Goal: Register for event/course

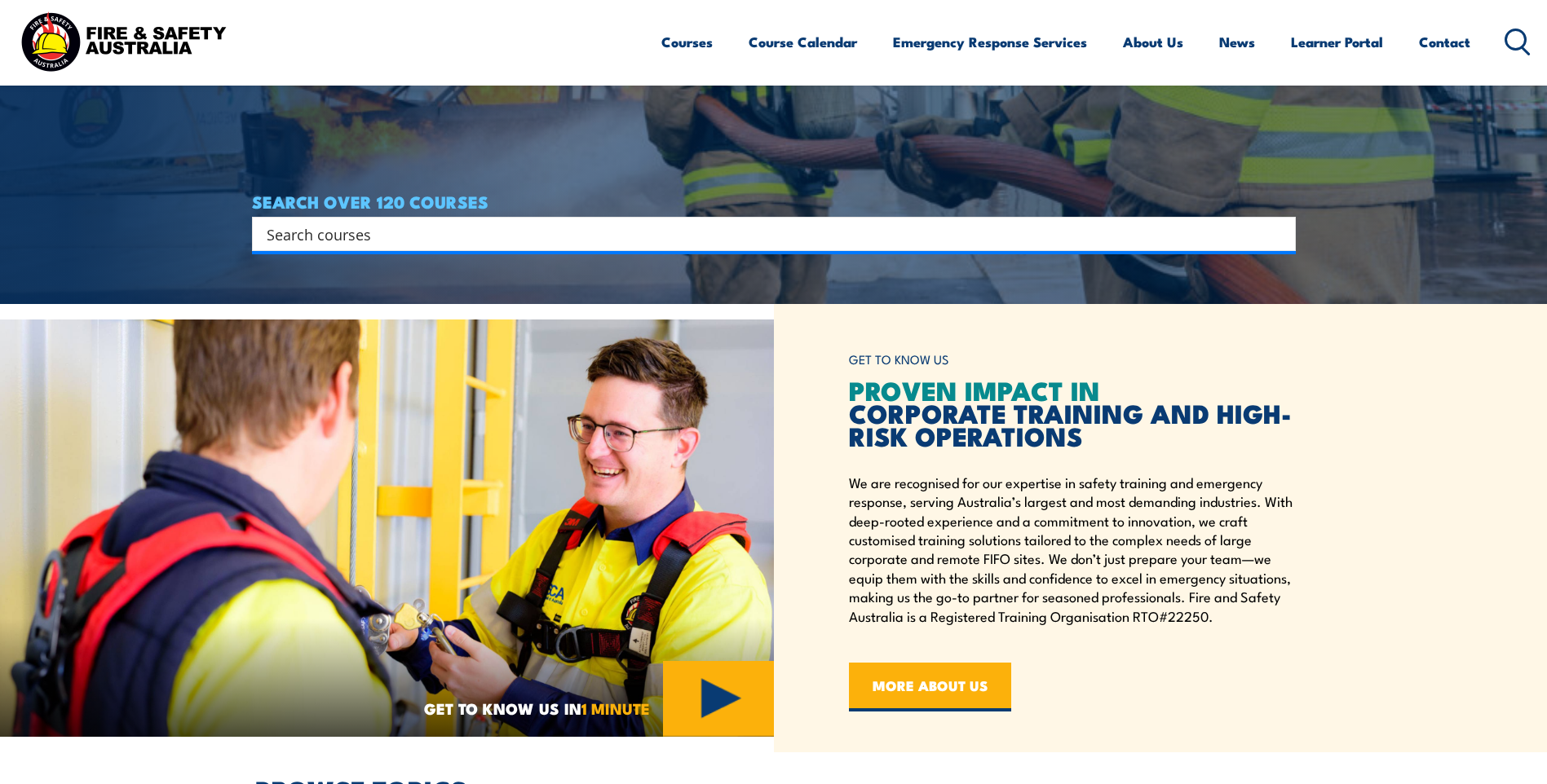
scroll to position [489, 0]
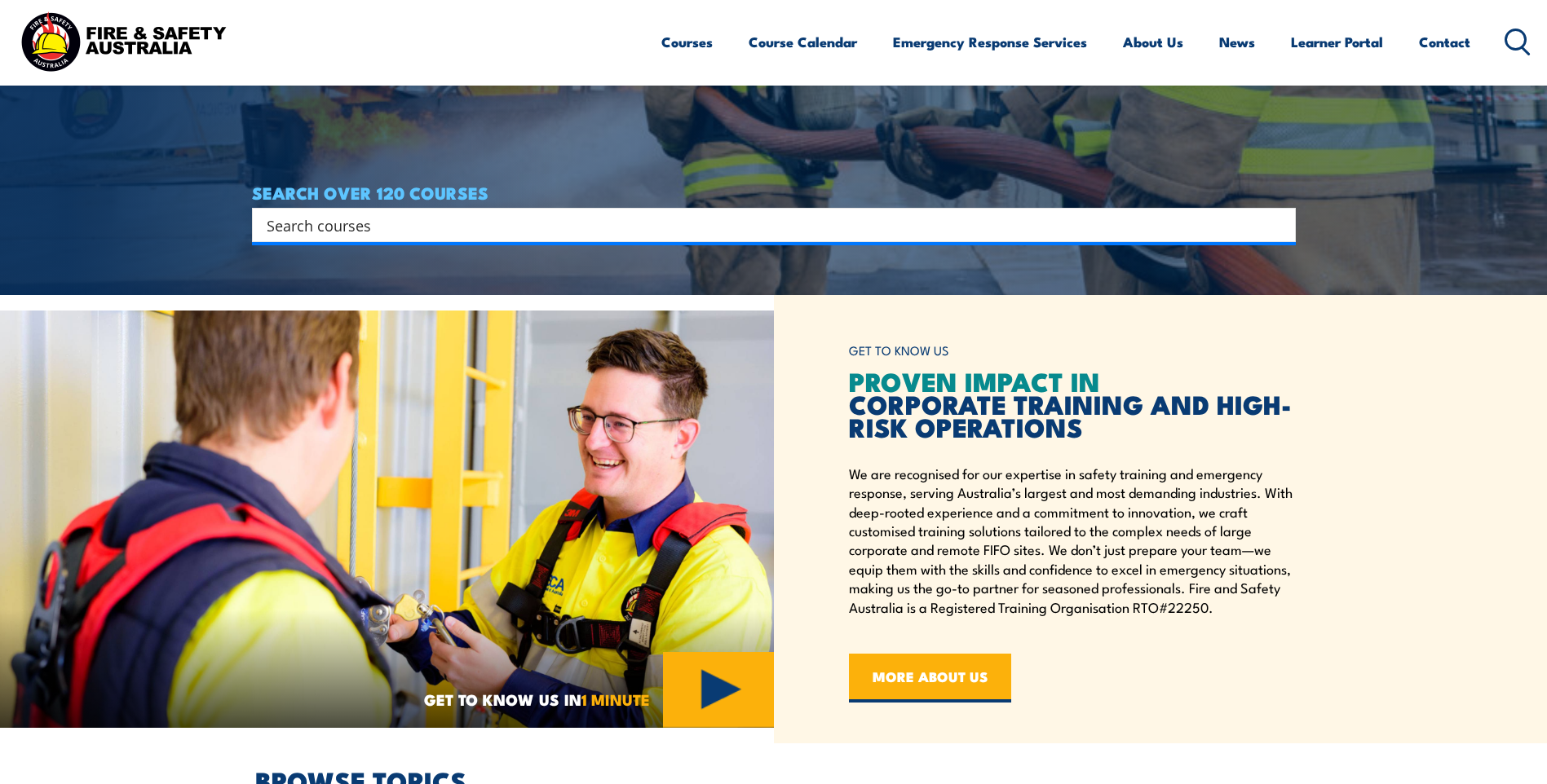
click at [362, 228] on input "Search input" at bounding box center [763, 225] width 993 height 24
type input "c"
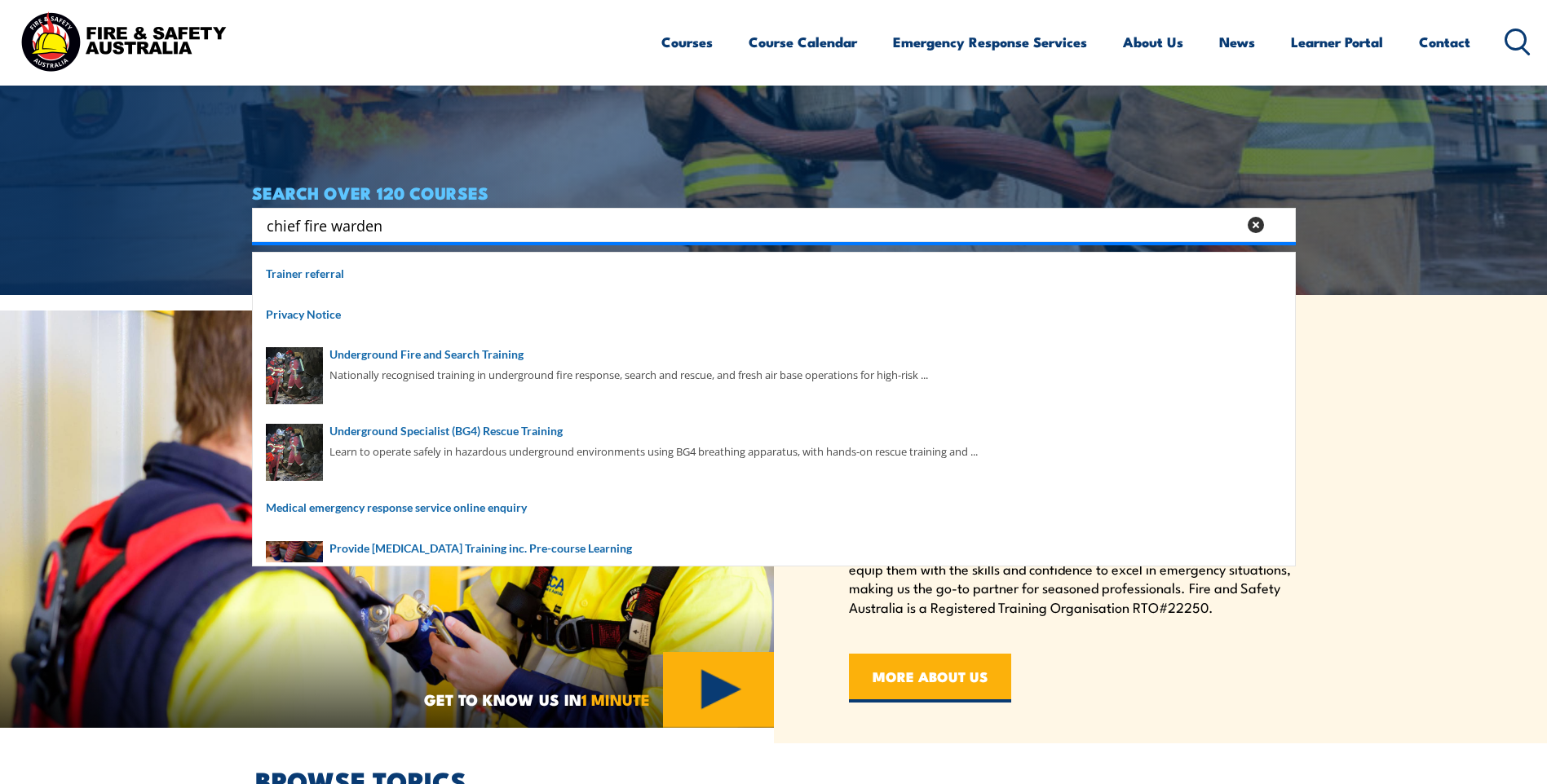
type input "chief fire warden"
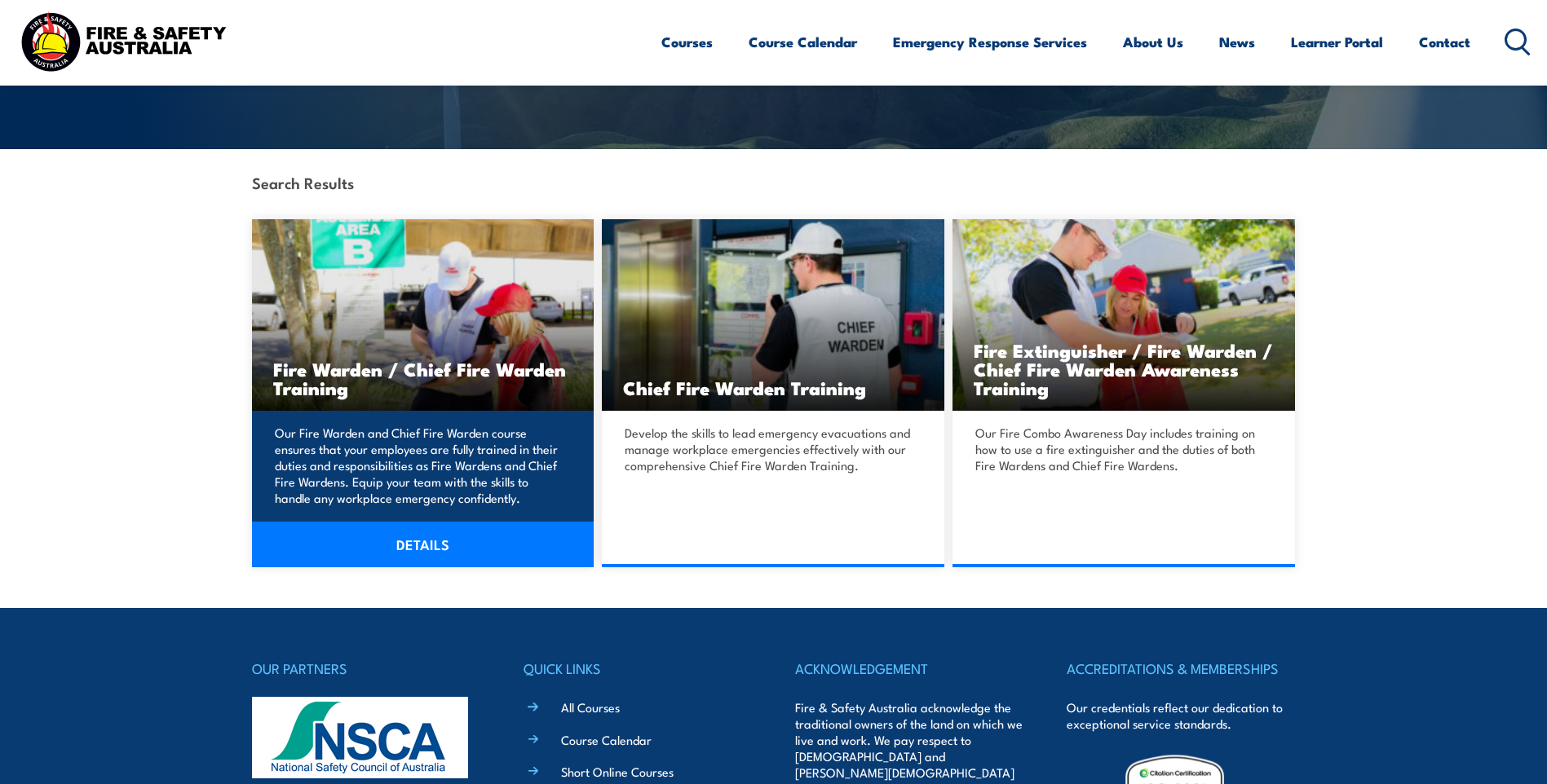
scroll to position [326, 0]
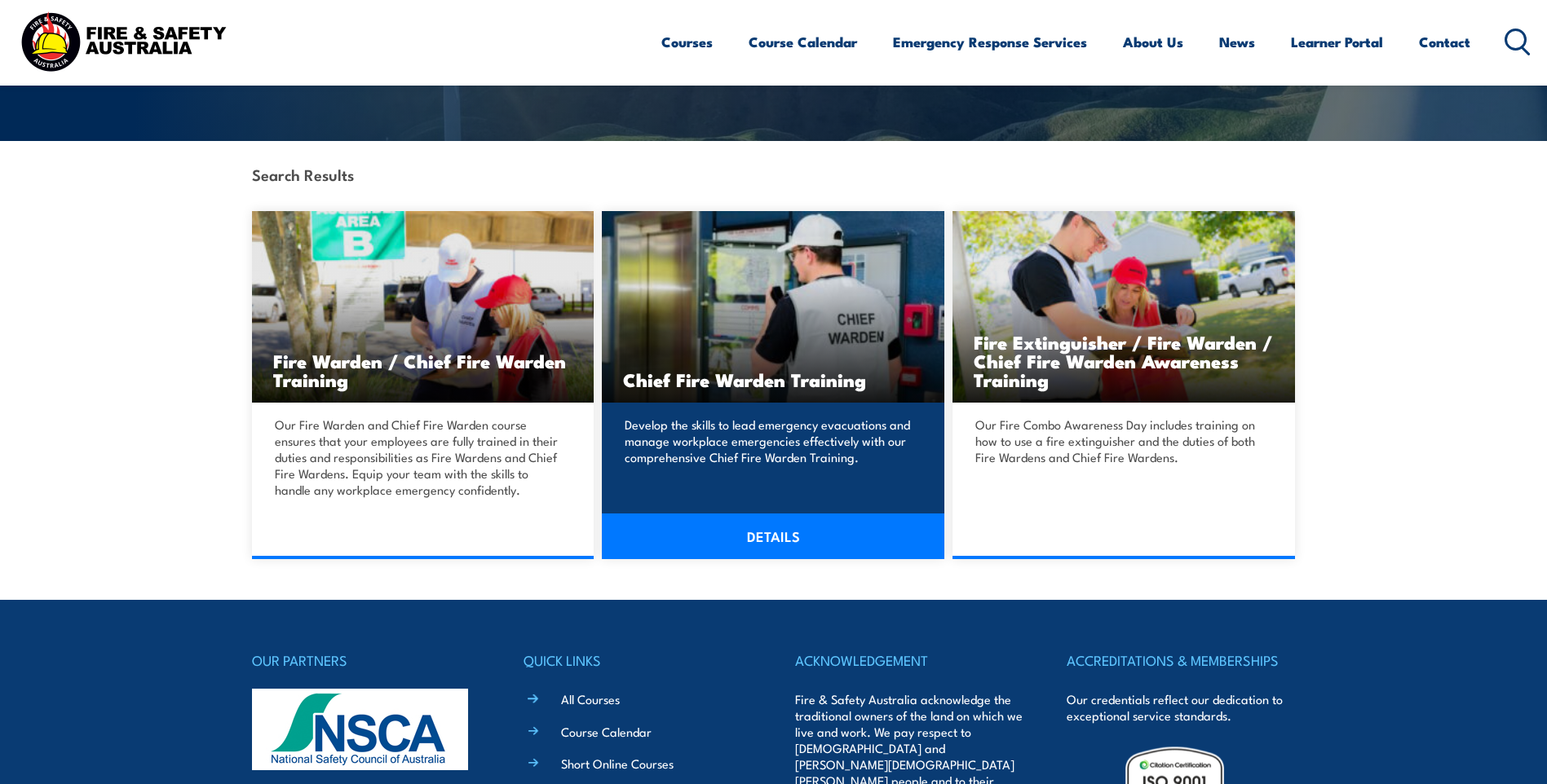
click at [804, 540] on link "DETAILS" at bounding box center [773, 536] width 342 height 46
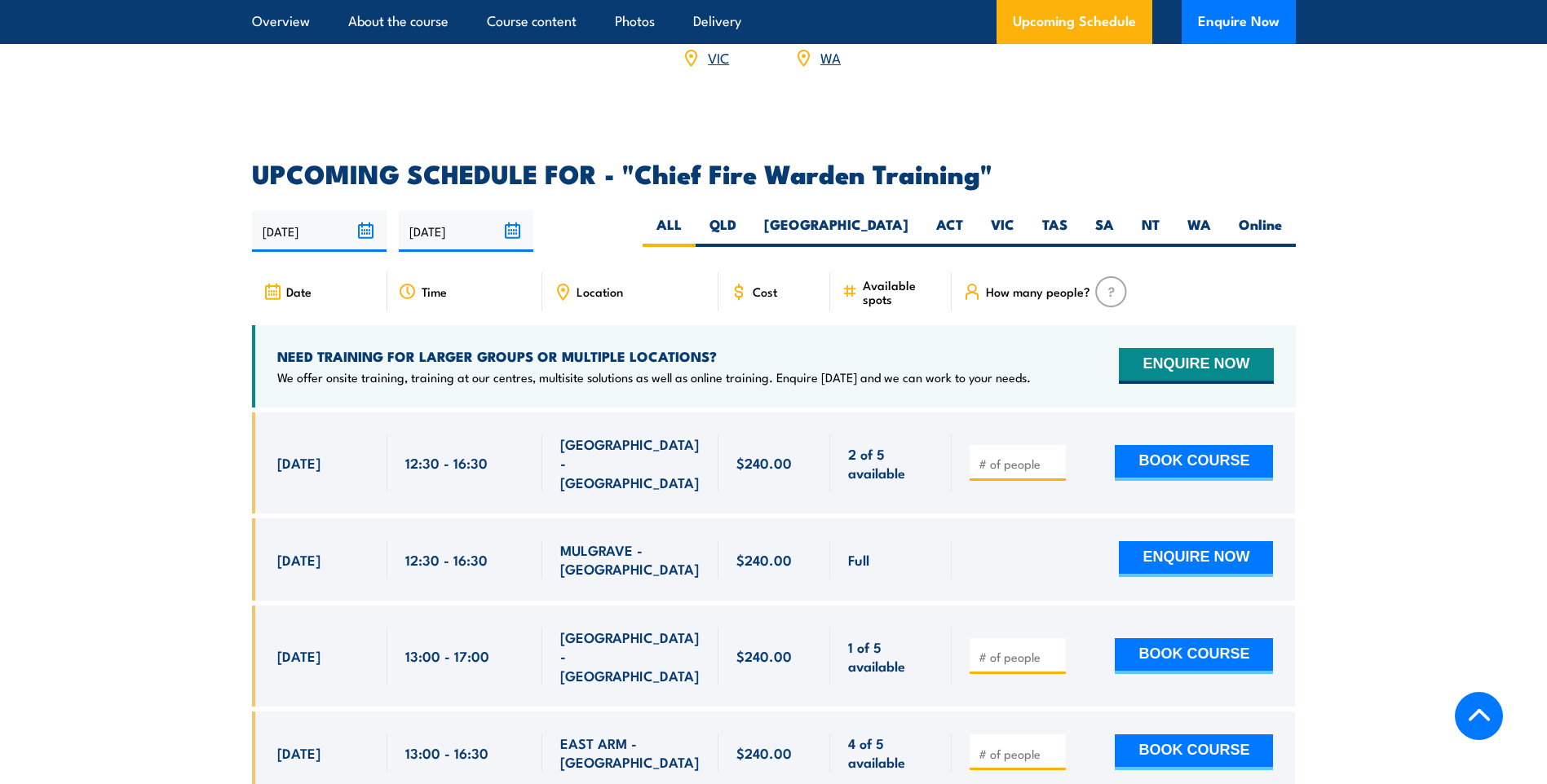
scroll to position [2772, 0]
click at [577, 284] on span "Location" at bounding box center [599, 290] width 46 height 14
click at [558, 271] on div "Location" at bounding box center [630, 290] width 176 height 39
click at [568, 282] on icon at bounding box center [563, 290] width 18 height 18
click at [465, 271] on div "Time" at bounding box center [465, 290] width 155 height 39
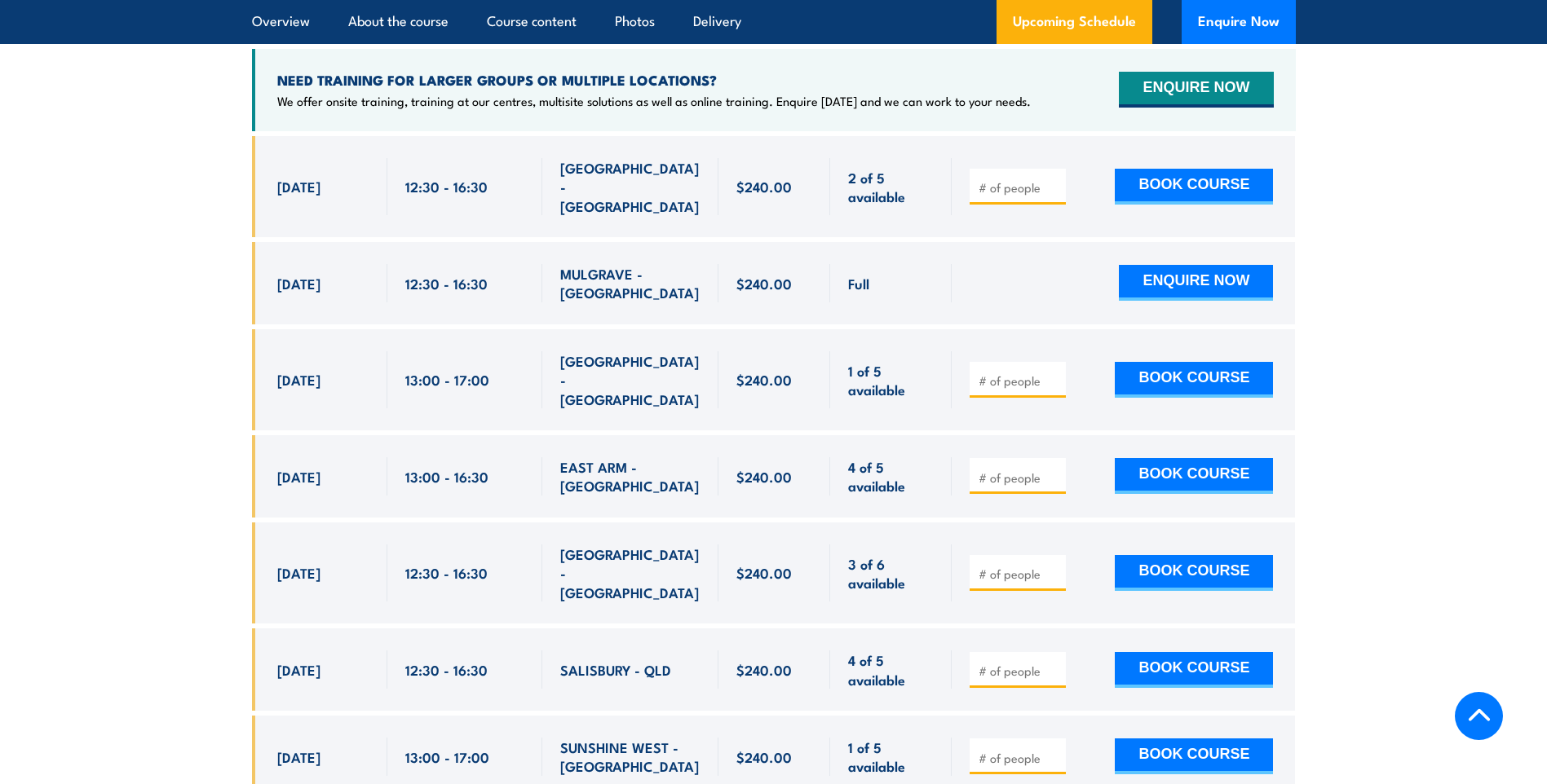
scroll to position [3261, 0]
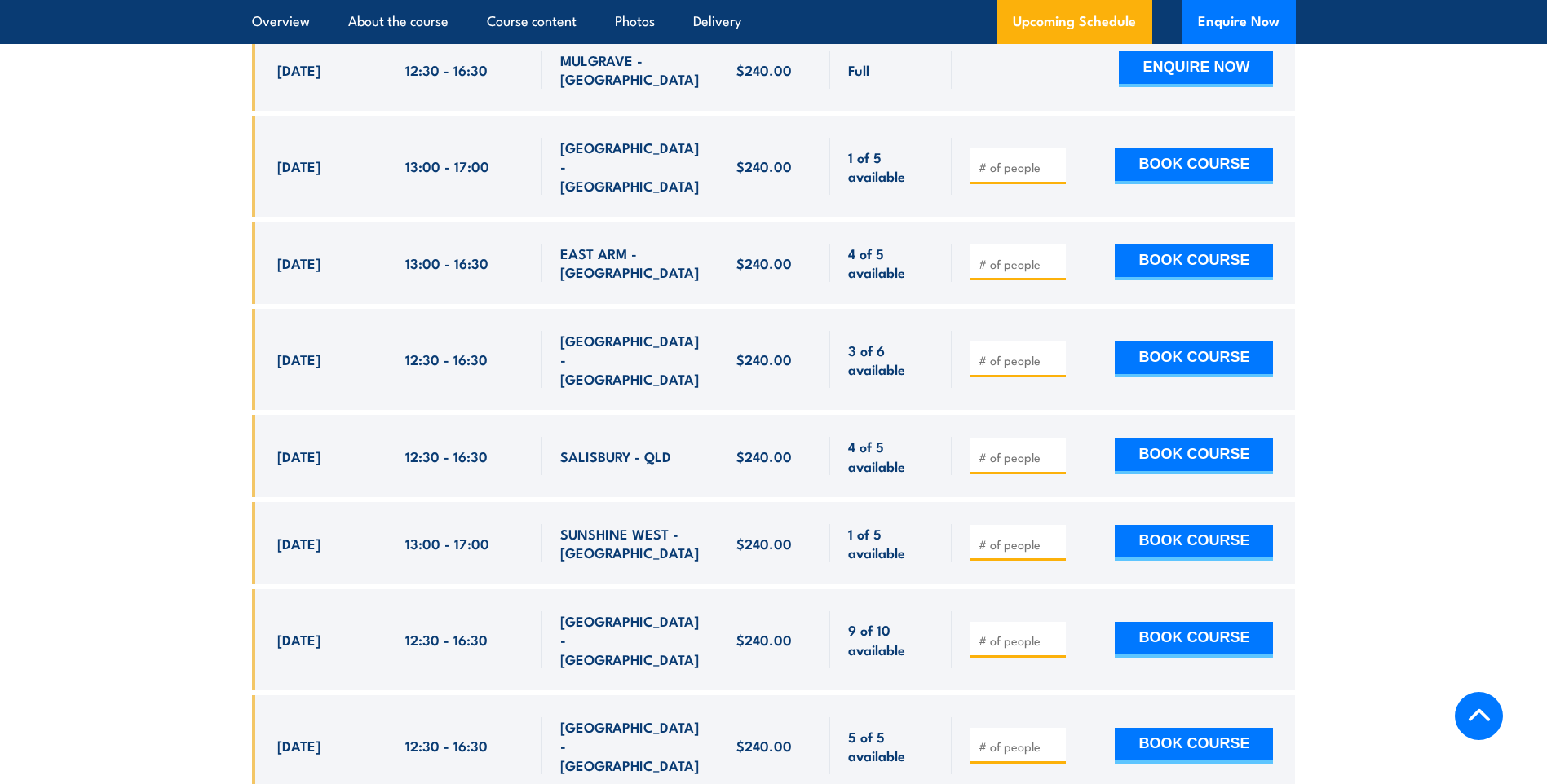
click at [615, 612] on div "[GEOGRAPHIC_DATA] - [GEOGRAPHIC_DATA]" at bounding box center [630, 640] width 140 height 57
click at [636, 612] on span "[GEOGRAPHIC_DATA] - [GEOGRAPHIC_DATA]" at bounding box center [630, 640] width 140 height 57
drag, startPoint x: 640, startPoint y: 553, endPoint x: 665, endPoint y: 555, distance: 25.1
click at [647, 612] on span "[GEOGRAPHIC_DATA] - [GEOGRAPHIC_DATA]" at bounding box center [630, 640] width 140 height 57
drag, startPoint x: 672, startPoint y: 556, endPoint x: 553, endPoint y: 549, distance: 119.2
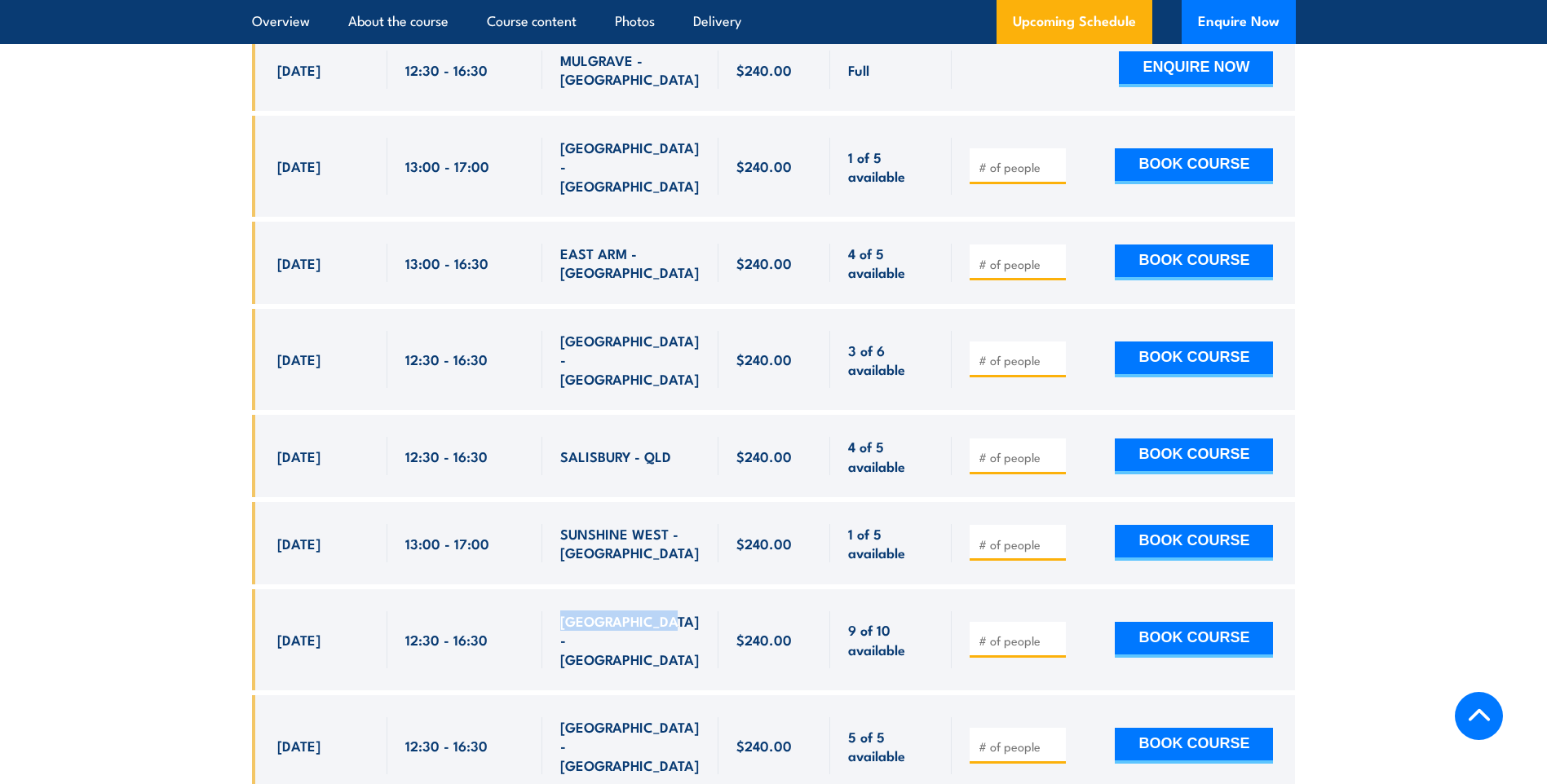
click at [551, 590] on div "[GEOGRAPHIC_DATA] - [GEOGRAPHIC_DATA]" at bounding box center [630, 640] width 176 height 102
drag, startPoint x: 553, startPoint y: 549, endPoint x: 710, endPoint y: 553, distance: 157.1
click at [710, 590] on div "[GEOGRAPHIC_DATA] - [GEOGRAPHIC_DATA]" at bounding box center [630, 640] width 176 height 102
drag, startPoint x: 718, startPoint y: 550, endPoint x: 568, endPoint y: 540, distance: 150.3
click at [568, 590] on div "[DATE] 12:30 - 12:30" at bounding box center [774, 640] width 1044 height 102
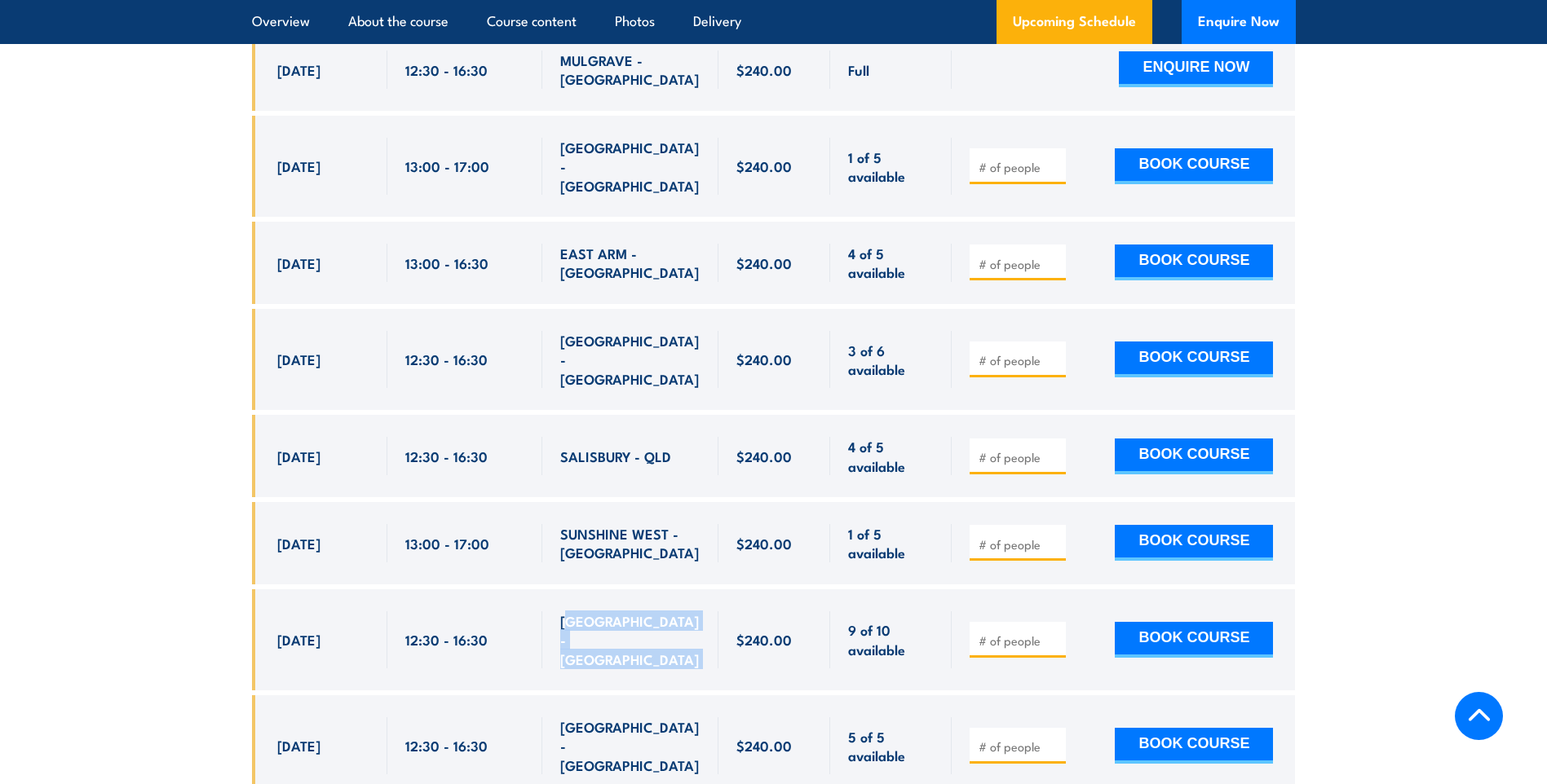
click at [628, 612] on div "[GEOGRAPHIC_DATA] - [GEOGRAPHIC_DATA]" at bounding box center [630, 640] width 140 height 57
click at [602, 590] on div "[GEOGRAPHIC_DATA] - [GEOGRAPHIC_DATA]" at bounding box center [630, 640] width 176 height 102
drag, startPoint x: 568, startPoint y: 569, endPoint x: 576, endPoint y: 559, distance: 12.8
click at [568, 590] on div "[GEOGRAPHIC_DATA] - [GEOGRAPHIC_DATA]" at bounding box center [630, 640] width 176 height 102
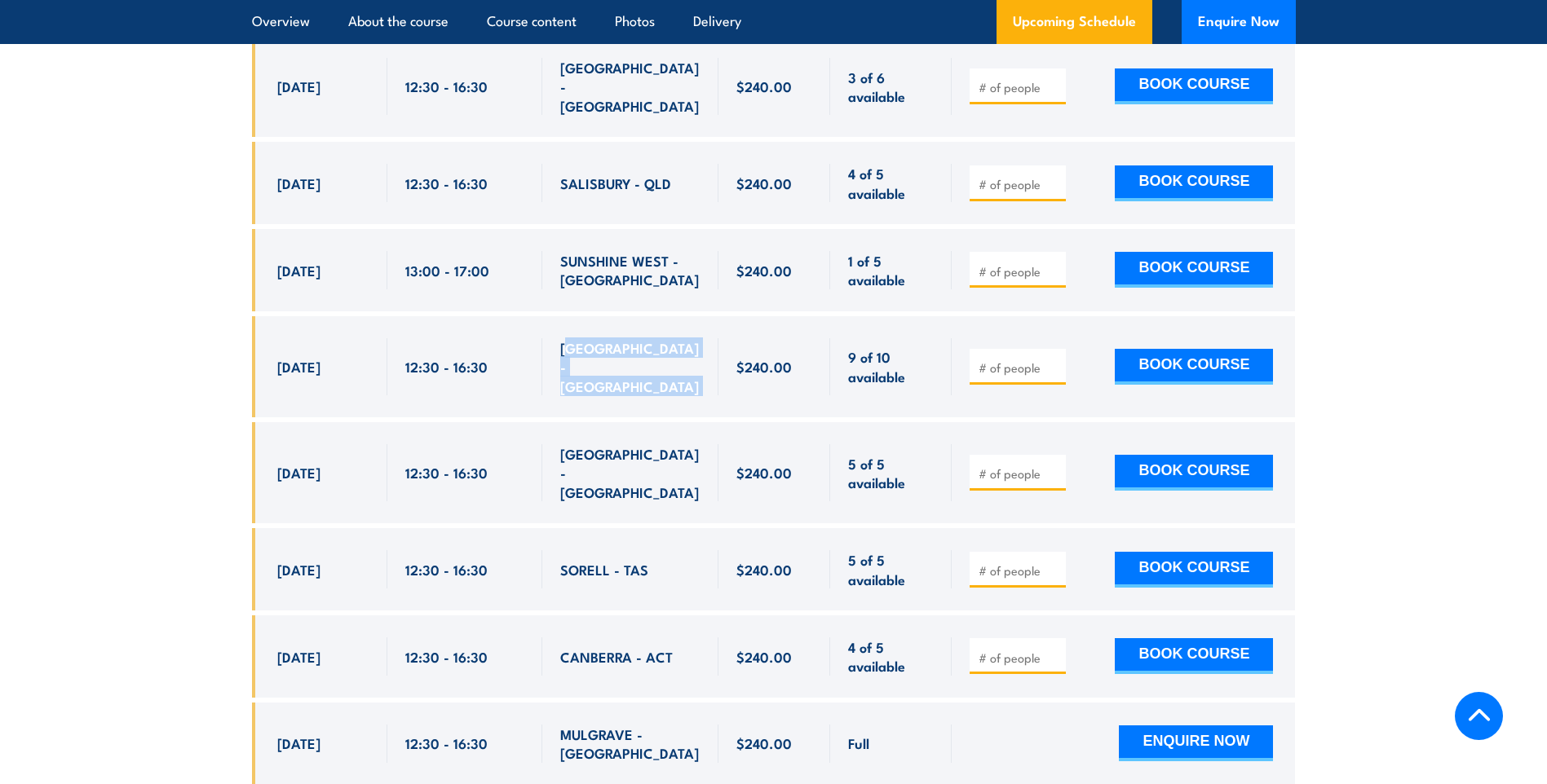
scroll to position [3425, 0]
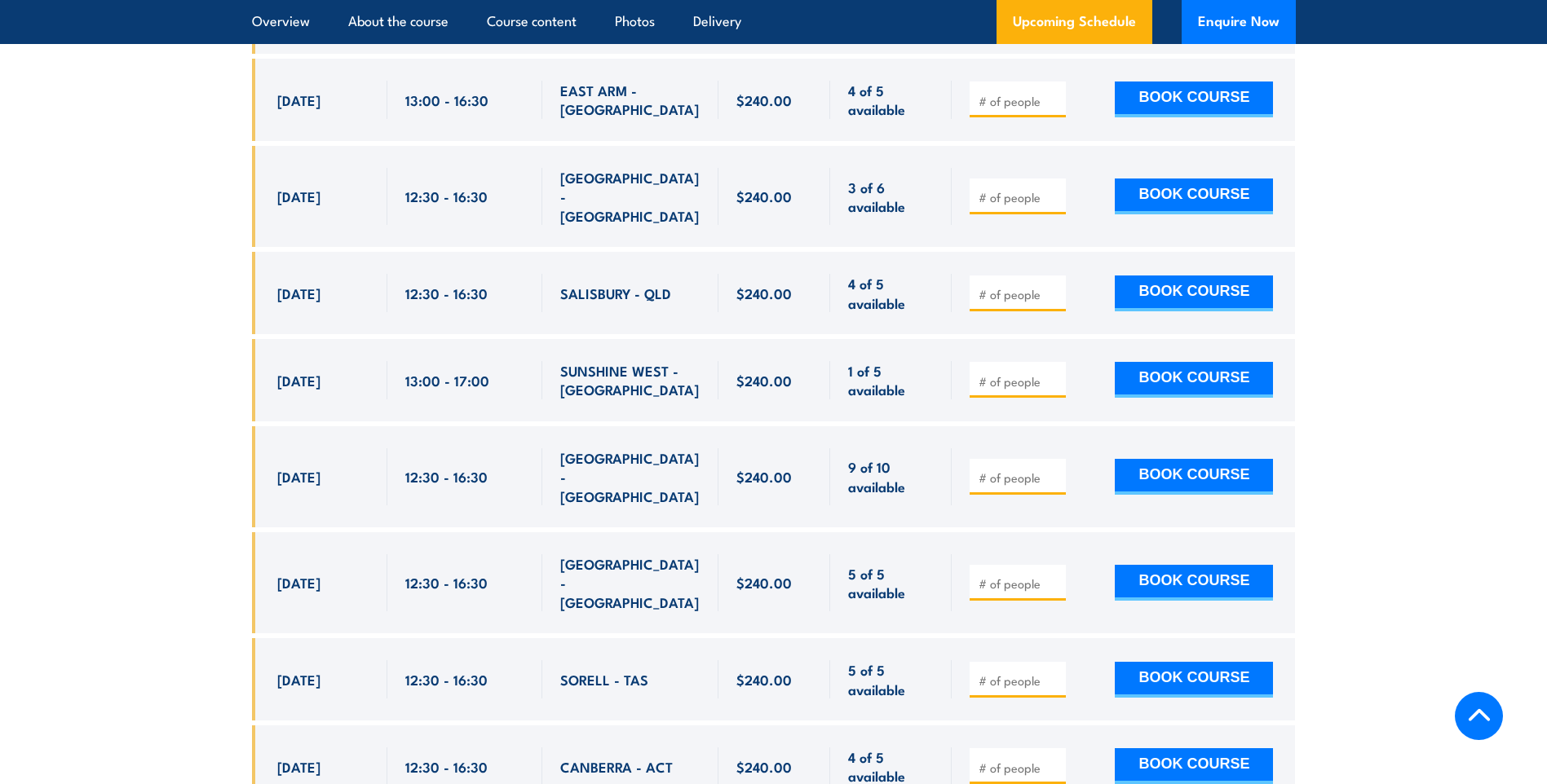
click at [990, 470] on input "number" at bounding box center [1018, 478] width 81 height 17
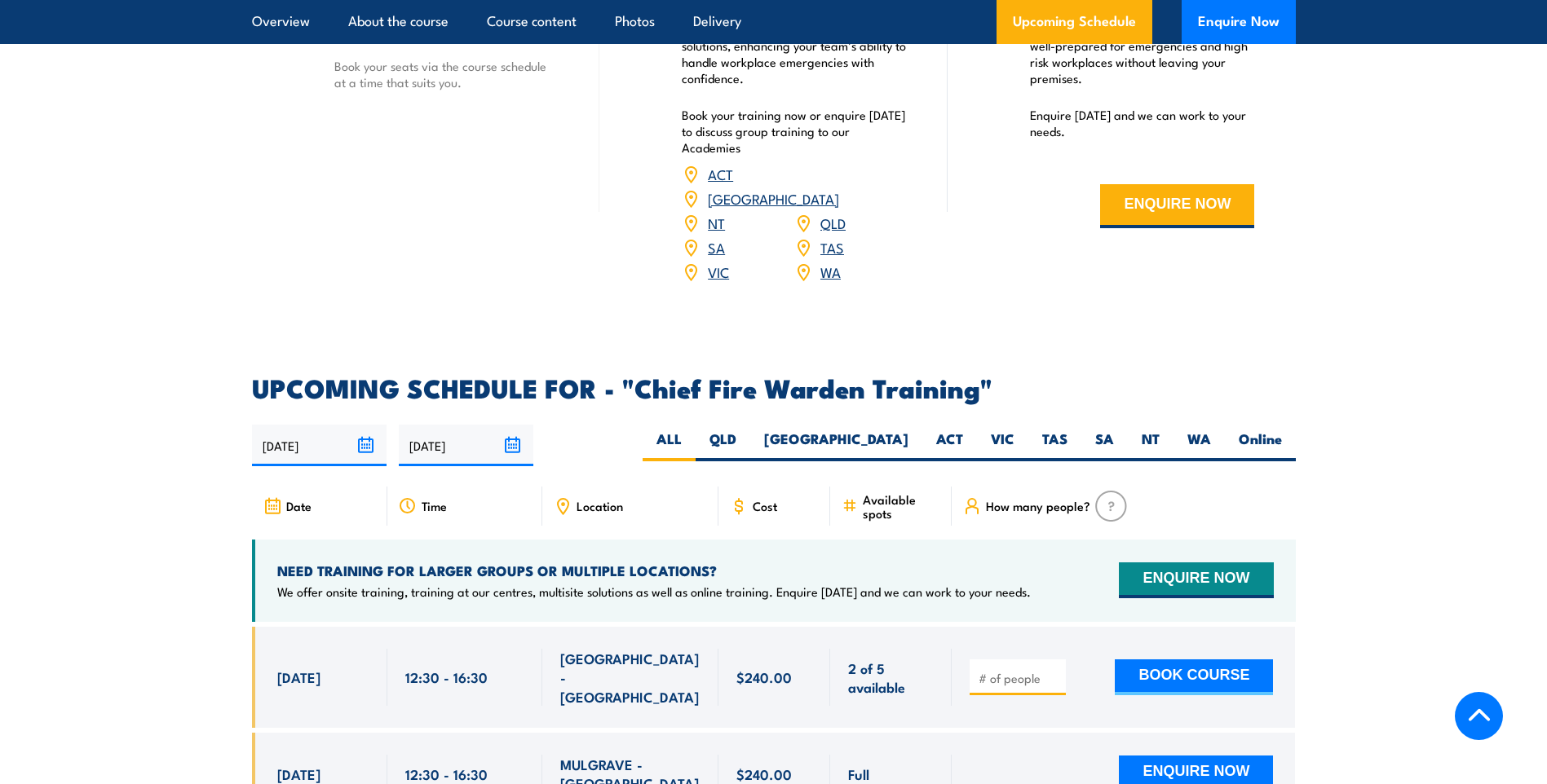
scroll to position [2446, 0]
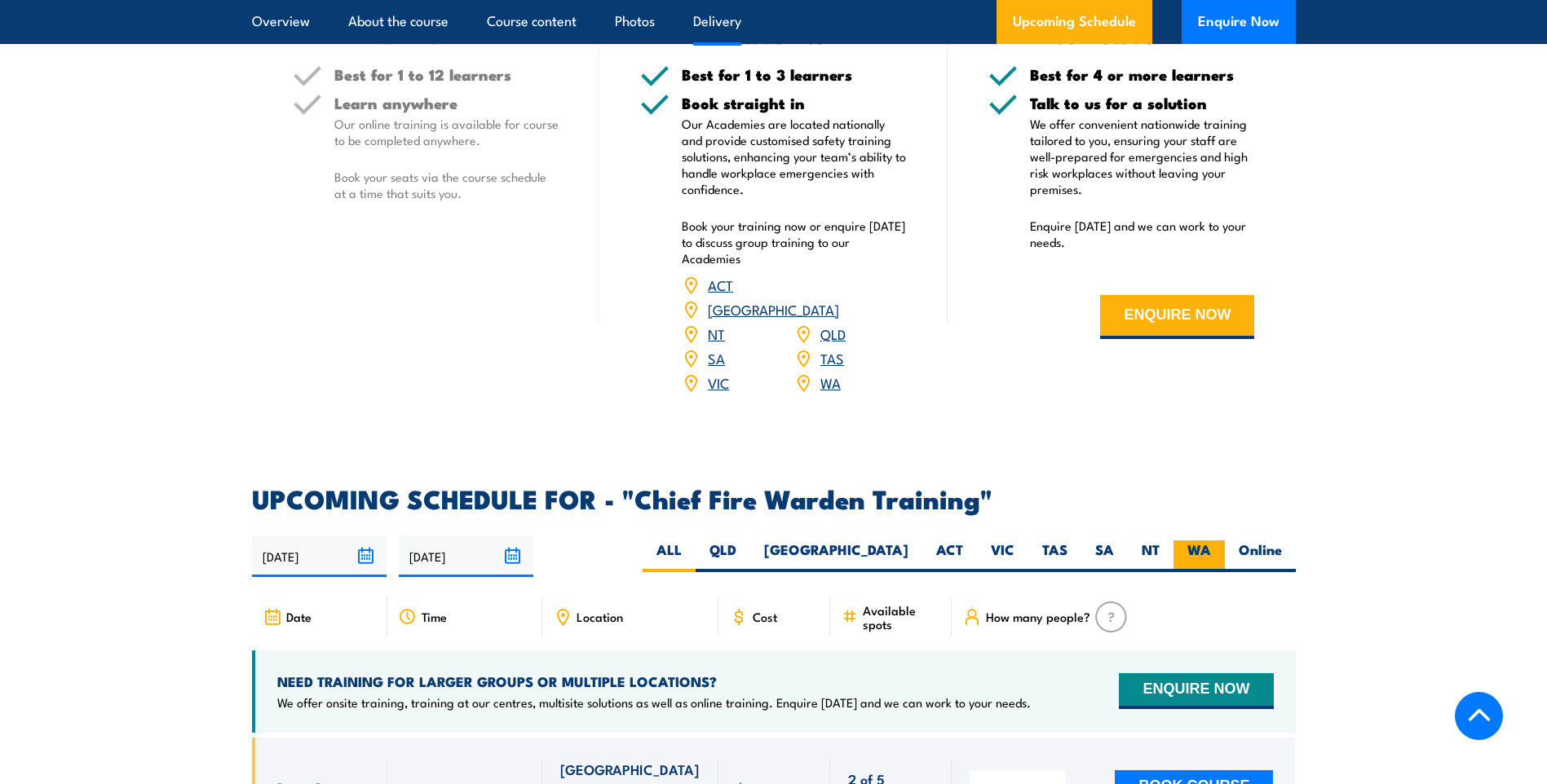
click at [1213, 541] on label "WA" at bounding box center [1199, 556] width 52 height 32
click at [1213, 541] on input "WA" at bounding box center [1216, 546] width 10 height 10
radio input "true"
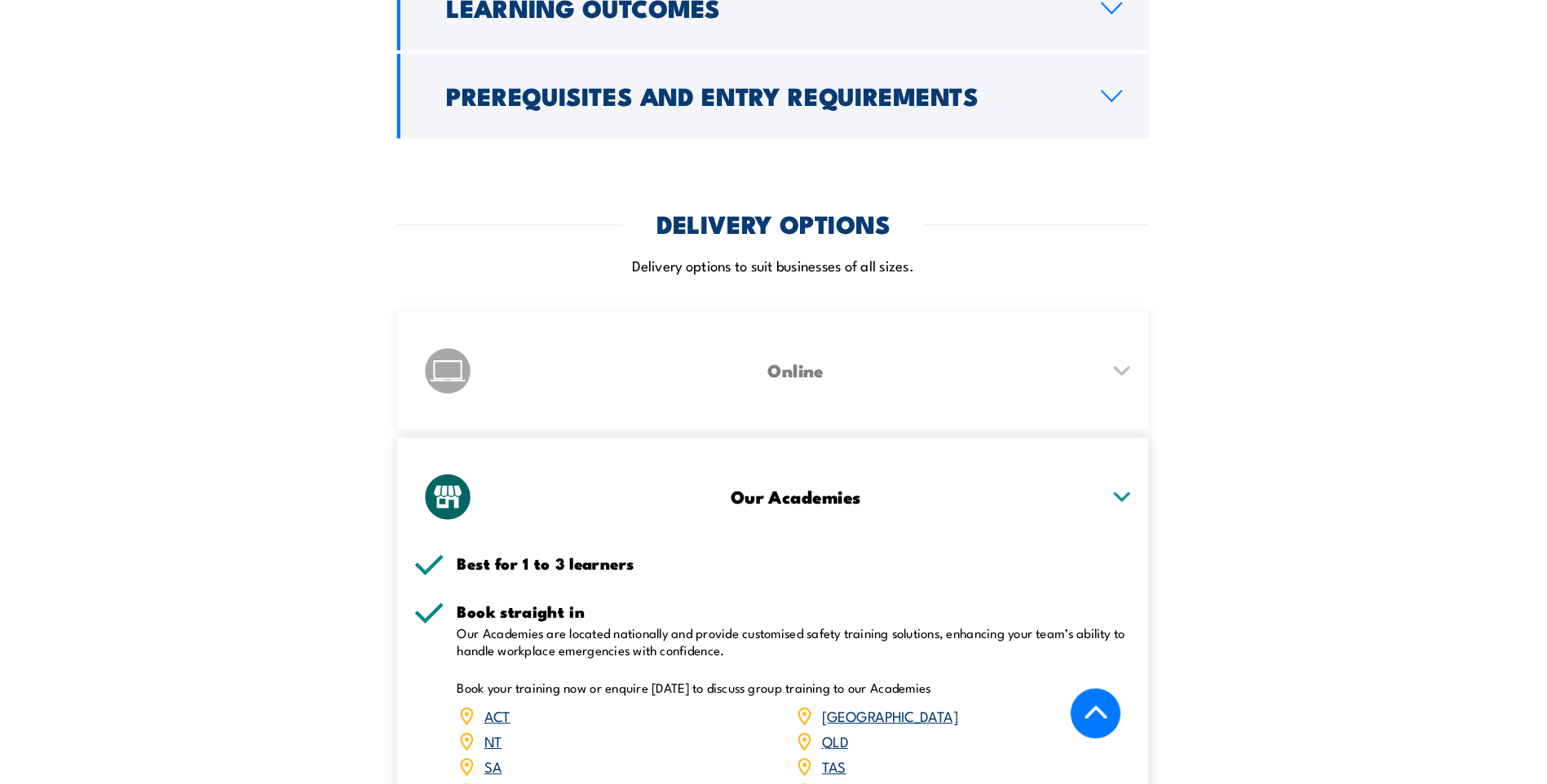
scroll to position [2426, 0]
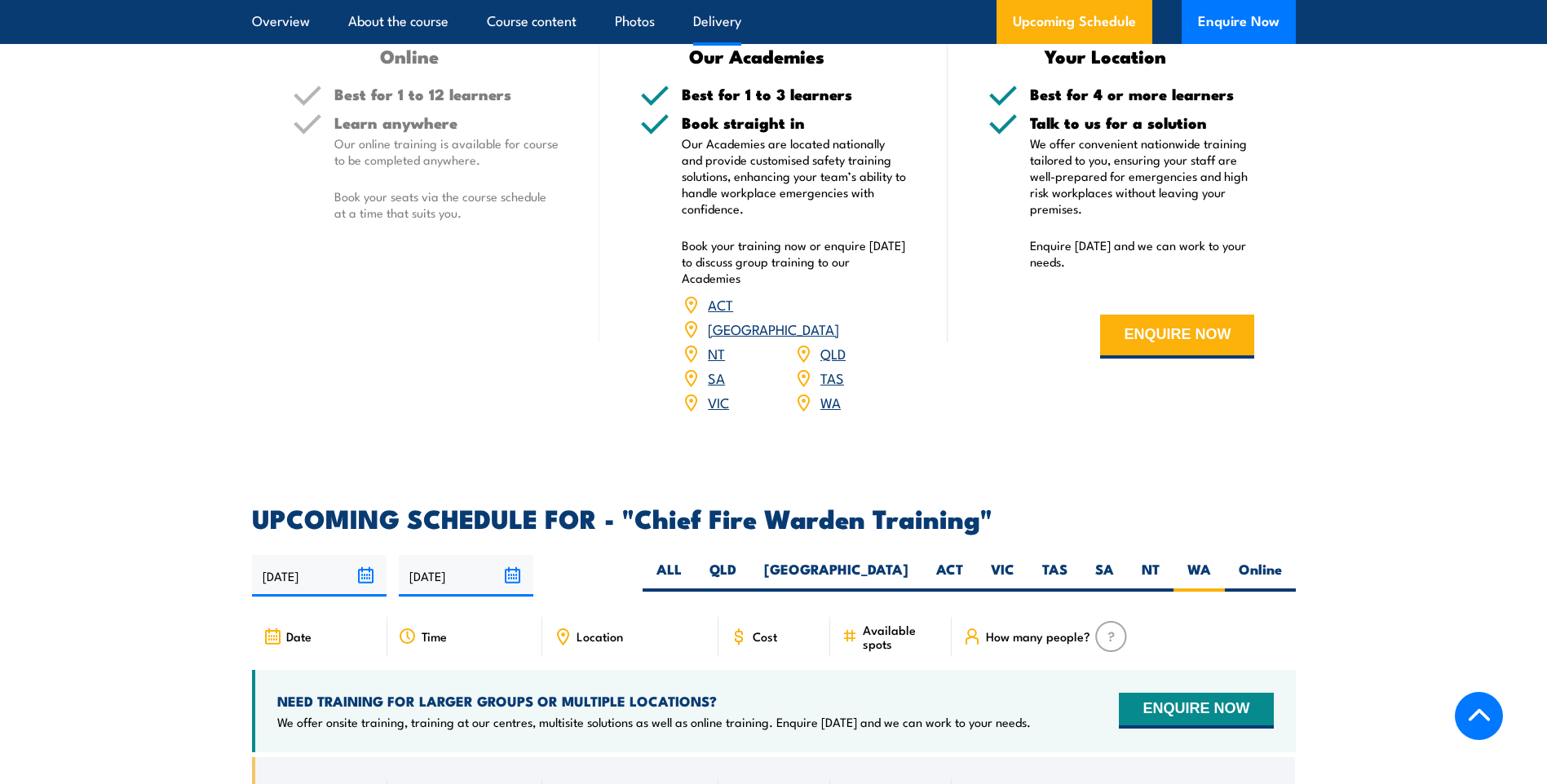
click at [1480, 180] on section "DELIVERY OPTIONS Delivery options to suit businesses of all sizes. Online Best …" at bounding box center [774, 144] width 1547 height 581
